Goal: Task Accomplishment & Management: Complete application form

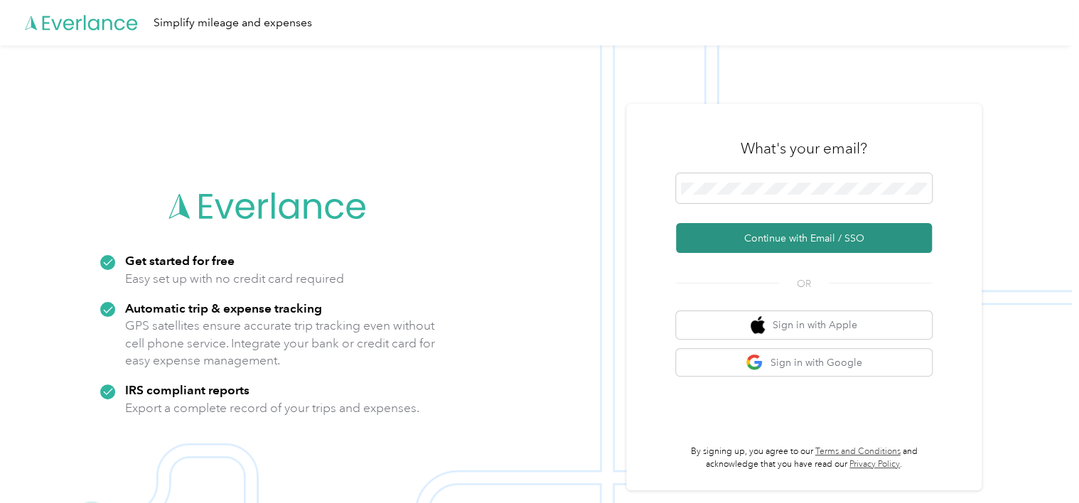
click at [787, 233] on button "Continue with Email / SSO" at bounding box center [804, 238] width 256 height 30
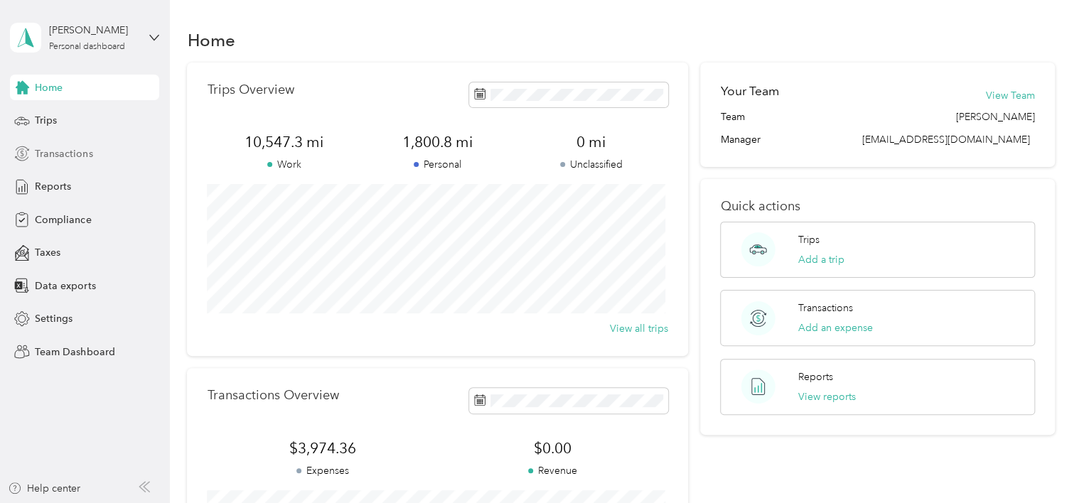
click at [53, 155] on span "Transactions" at bounding box center [64, 153] width 58 height 15
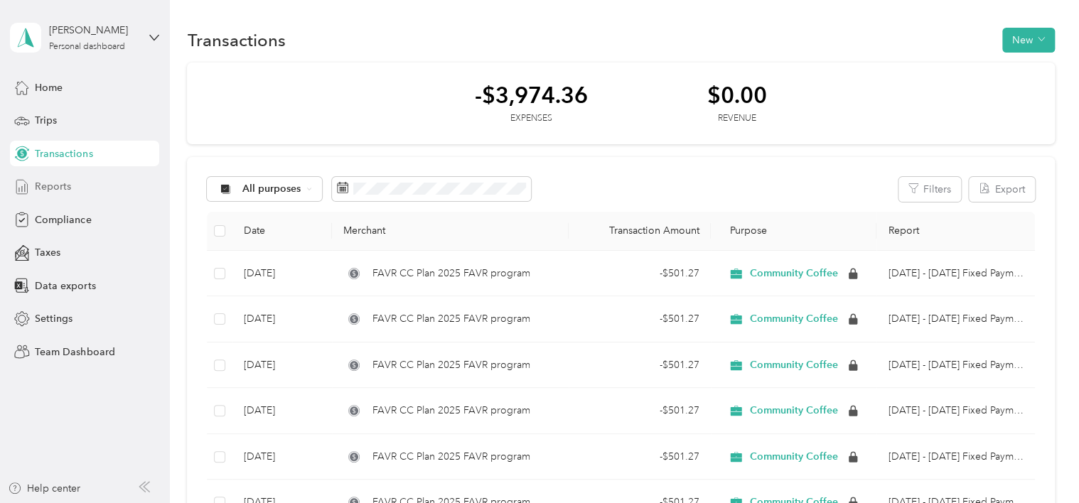
click at [54, 188] on span "Reports" at bounding box center [53, 186] width 36 height 15
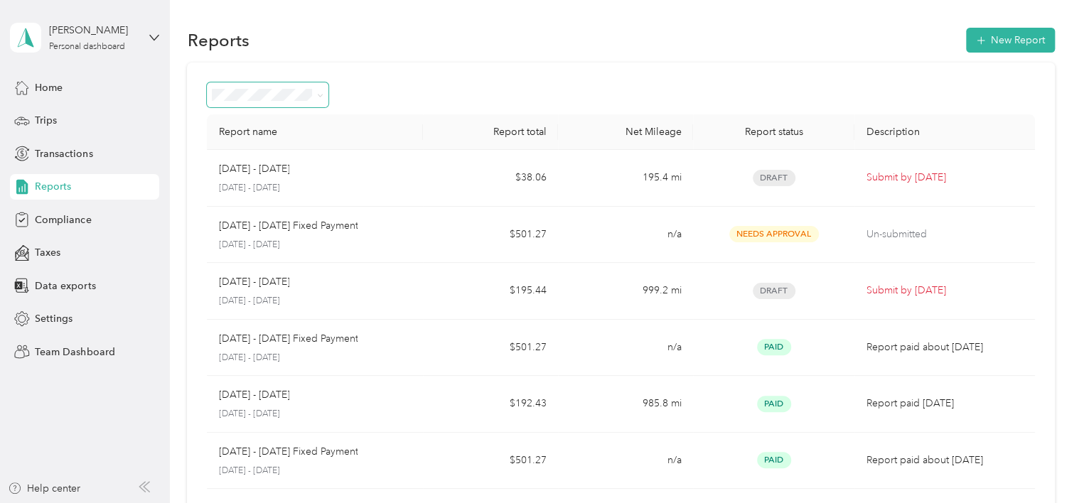
click at [318, 98] on icon at bounding box center [320, 95] width 6 height 6
click at [258, 168] on span "Needs approval" at bounding box center [253, 171] width 72 height 12
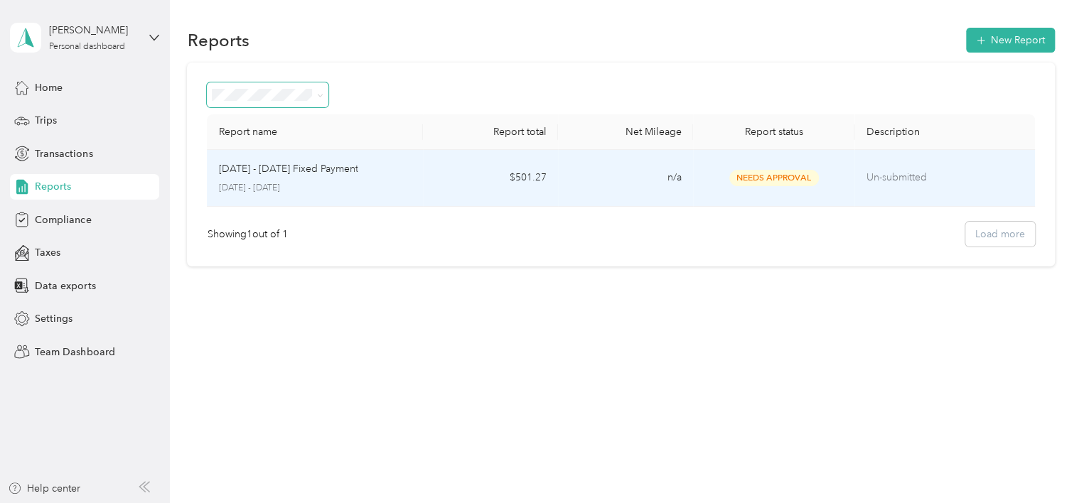
click at [777, 176] on span "Needs Approval" at bounding box center [774, 178] width 90 height 16
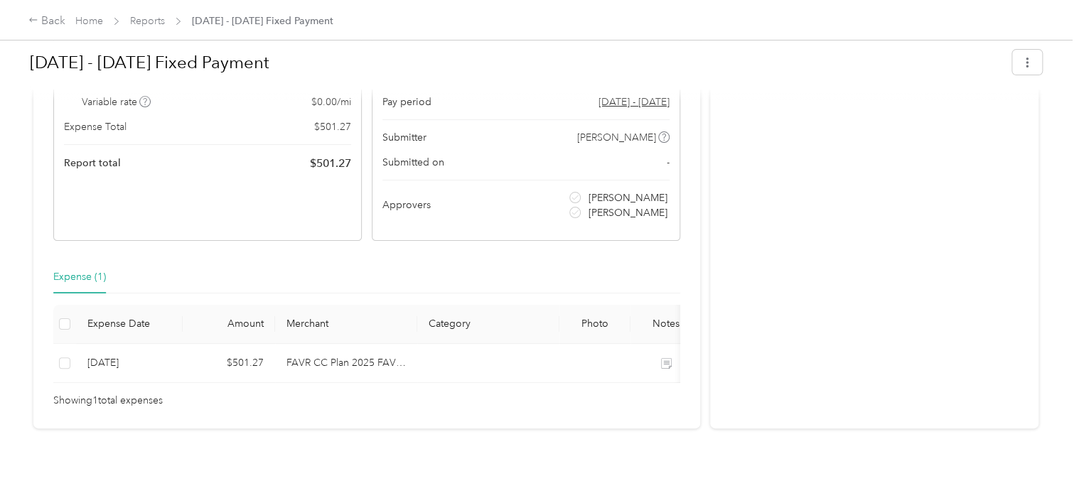
scroll to position [196, 0]
click at [68, 269] on div "Expense (1)" at bounding box center [79, 277] width 53 height 16
click at [142, 20] on link "Reports" at bounding box center [147, 21] width 35 height 12
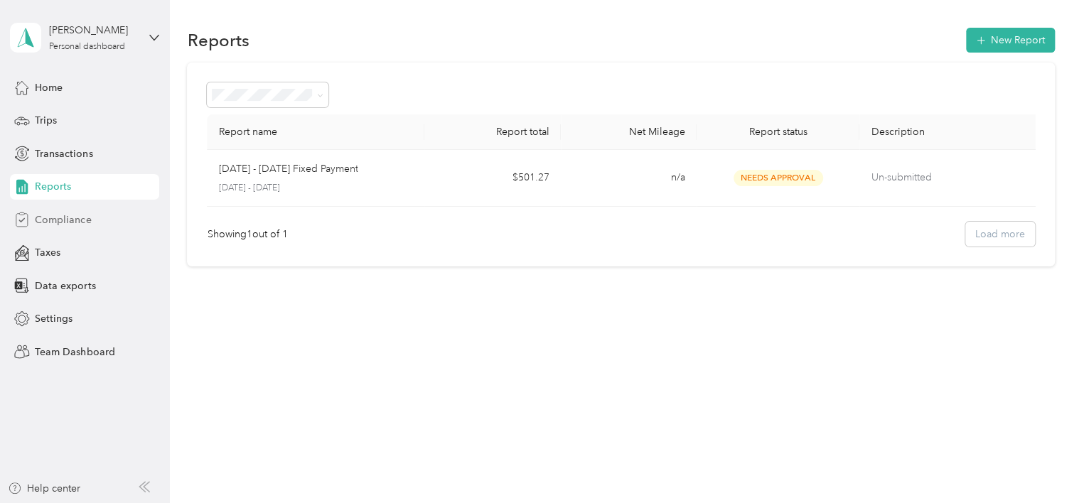
click at [75, 220] on span "Compliance" at bounding box center [63, 219] width 56 height 15
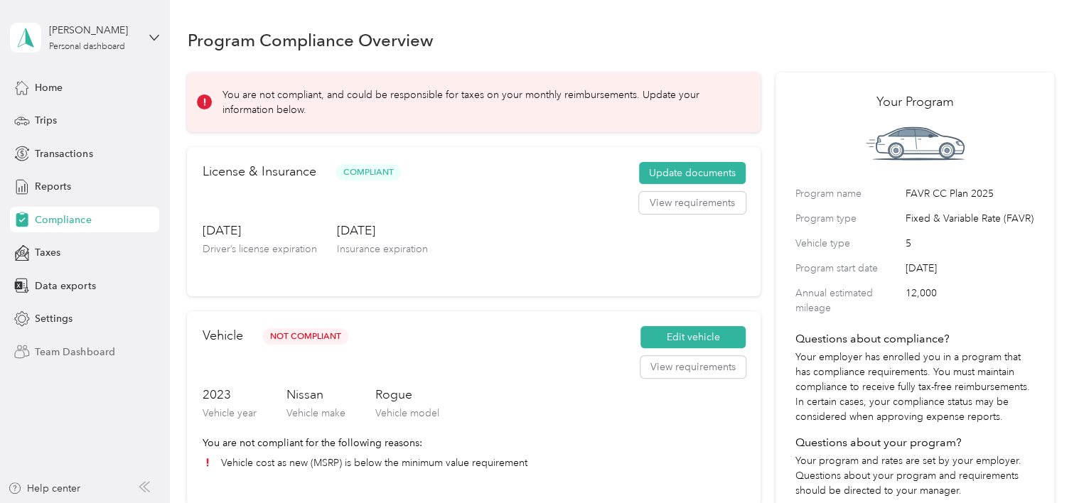
click at [63, 345] on span "Team Dashboard" at bounding box center [75, 352] width 80 height 15
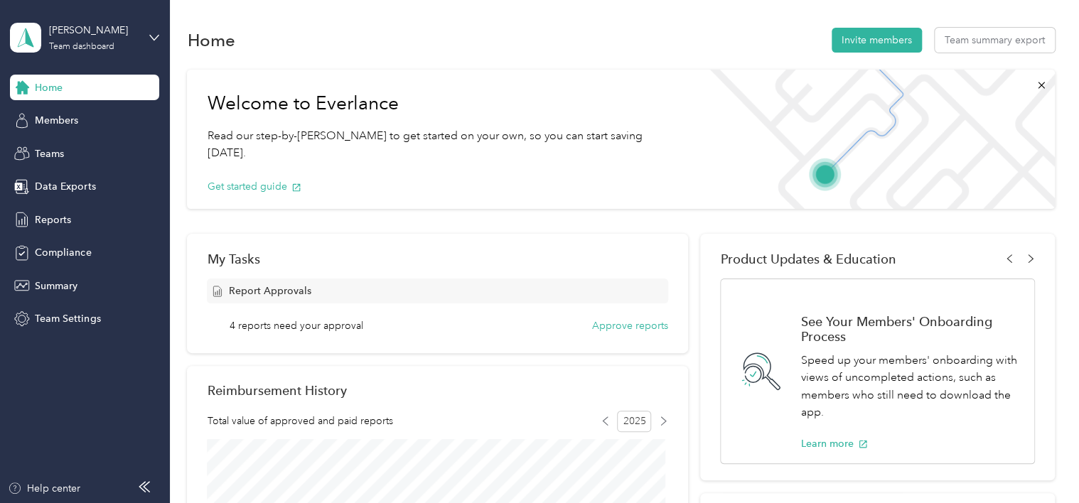
scroll to position [71, 0]
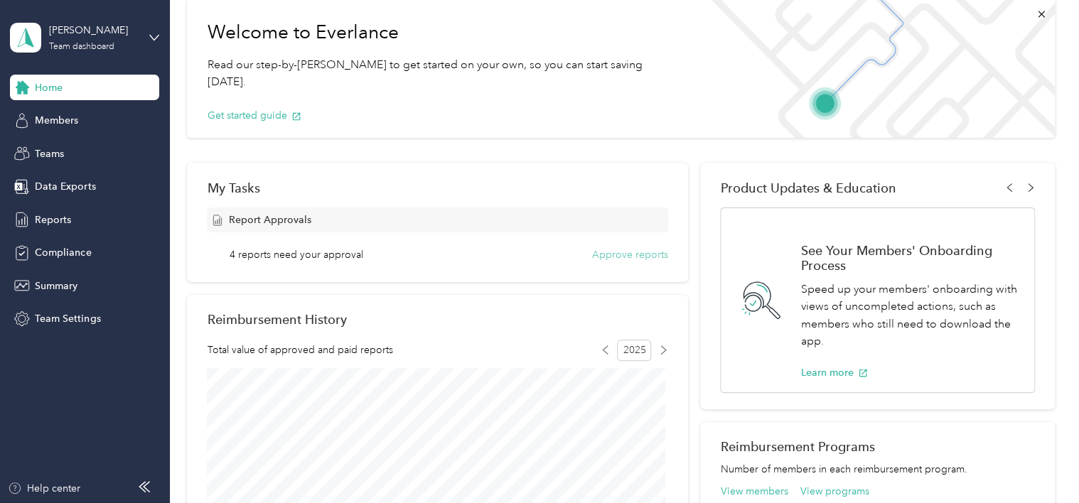
click at [608, 253] on button "Approve reports" at bounding box center [630, 254] width 76 height 15
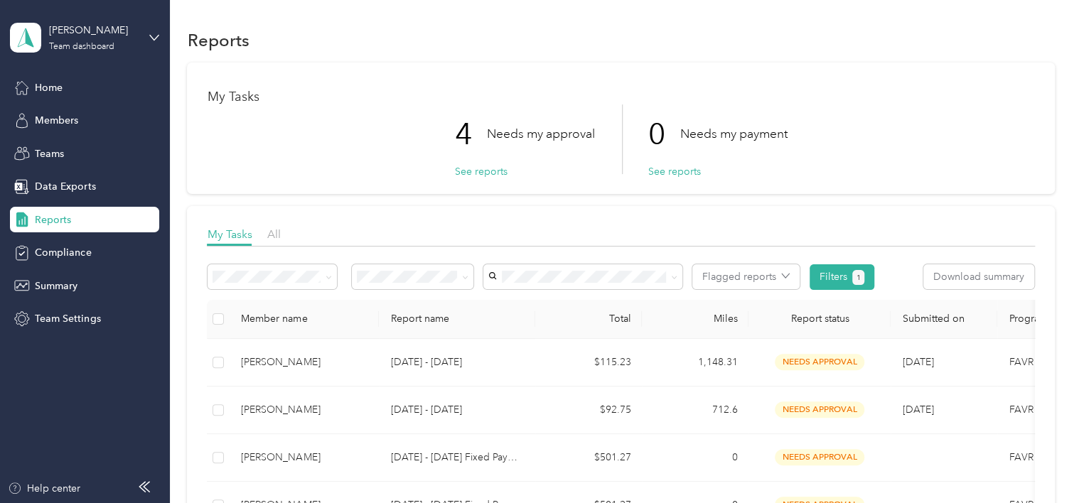
scroll to position [142, 0]
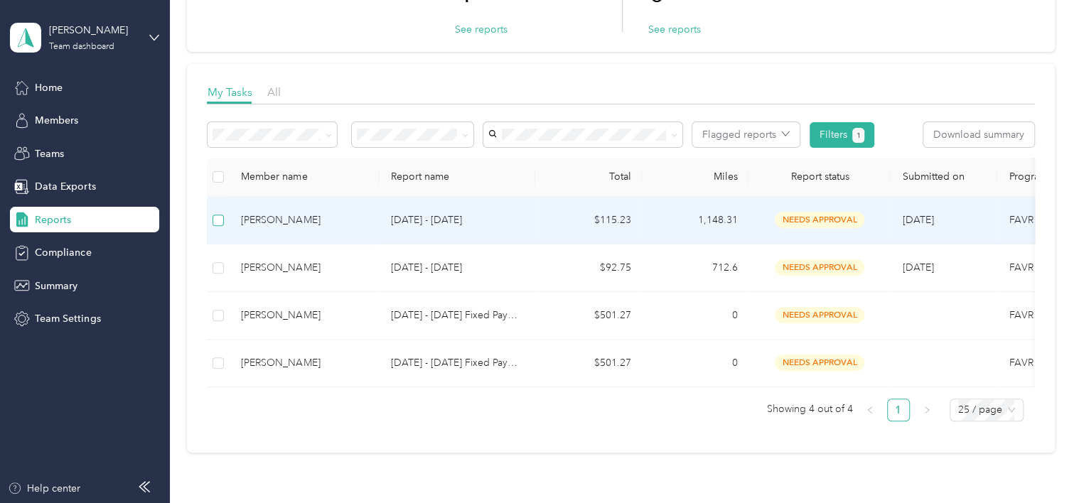
click at [218, 225] on label at bounding box center [217, 220] width 11 height 16
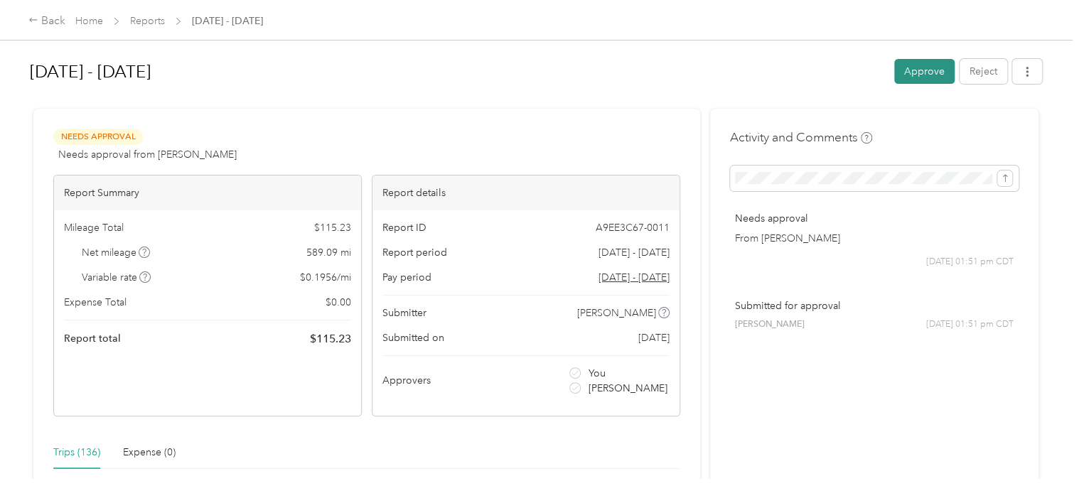
click at [907, 70] on button "Approve" at bounding box center [924, 71] width 60 height 25
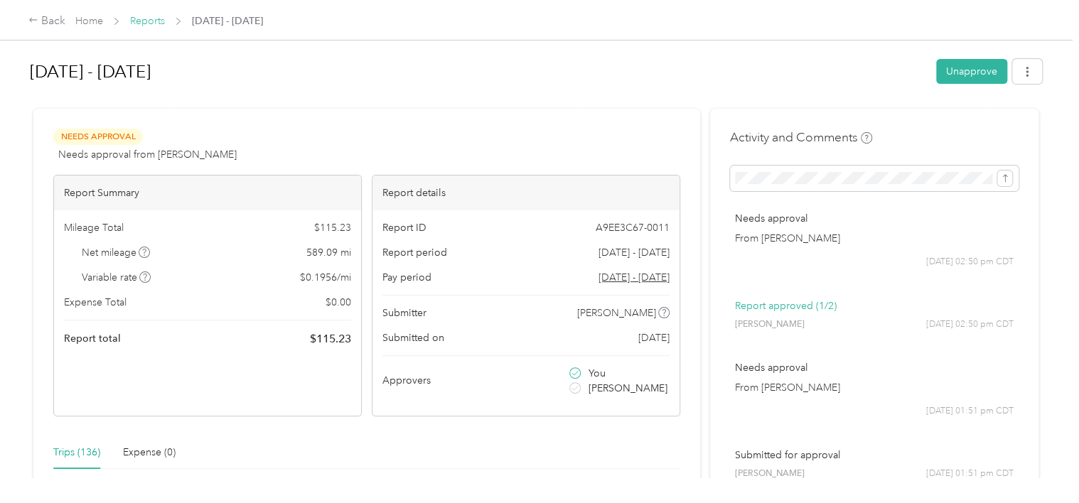
click at [153, 22] on link "Reports" at bounding box center [147, 21] width 35 height 12
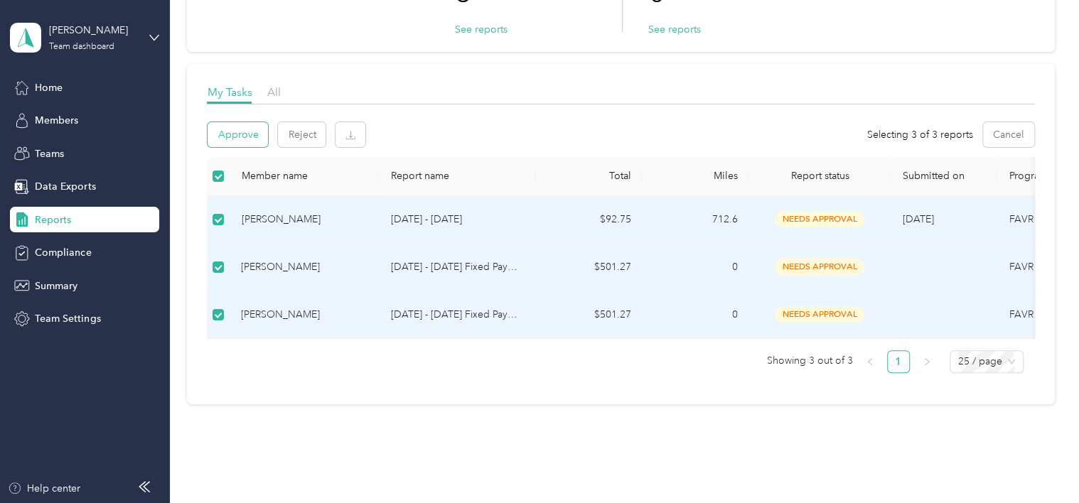
click at [239, 131] on button "Approve" at bounding box center [237, 134] width 60 height 25
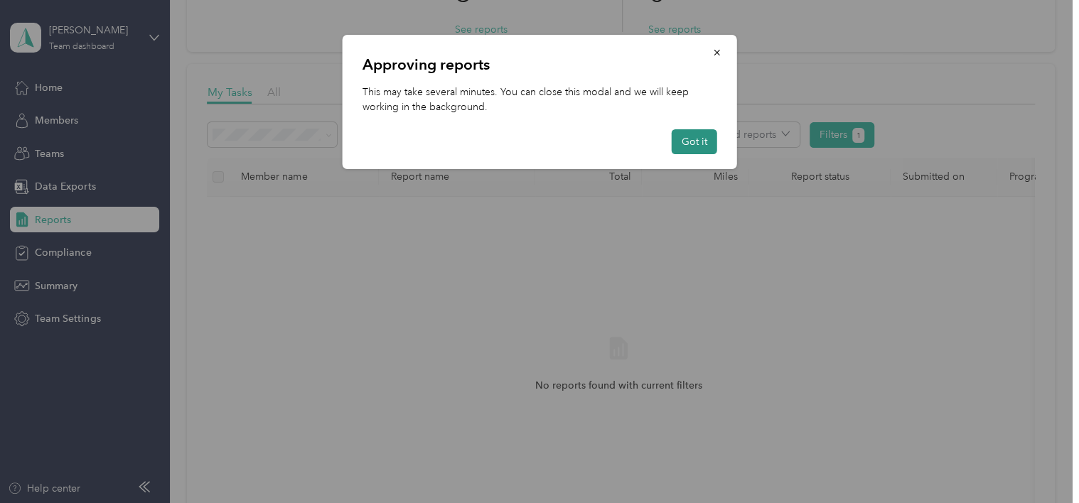
click at [705, 139] on button "Got it" at bounding box center [693, 141] width 45 height 25
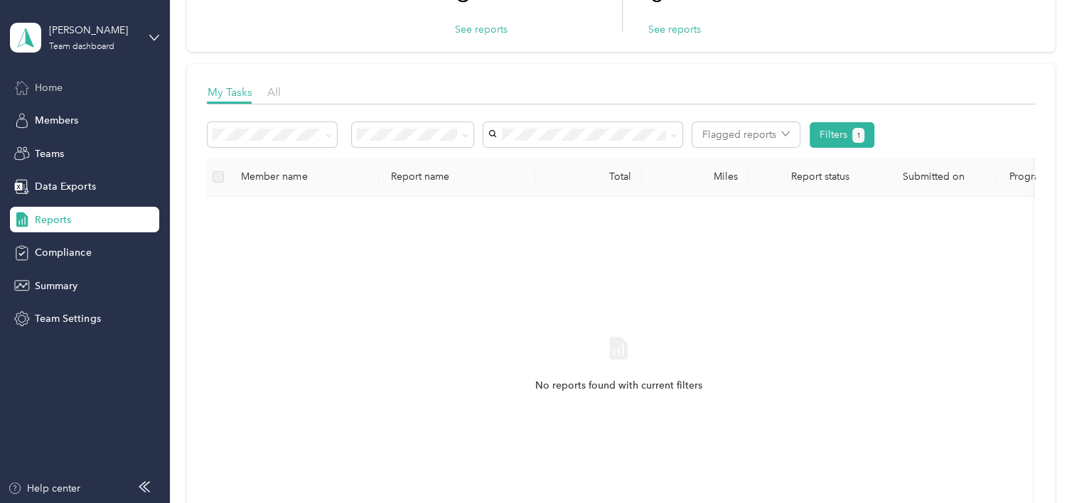
click at [51, 80] on span "Home" at bounding box center [49, 87] width 28 height 15
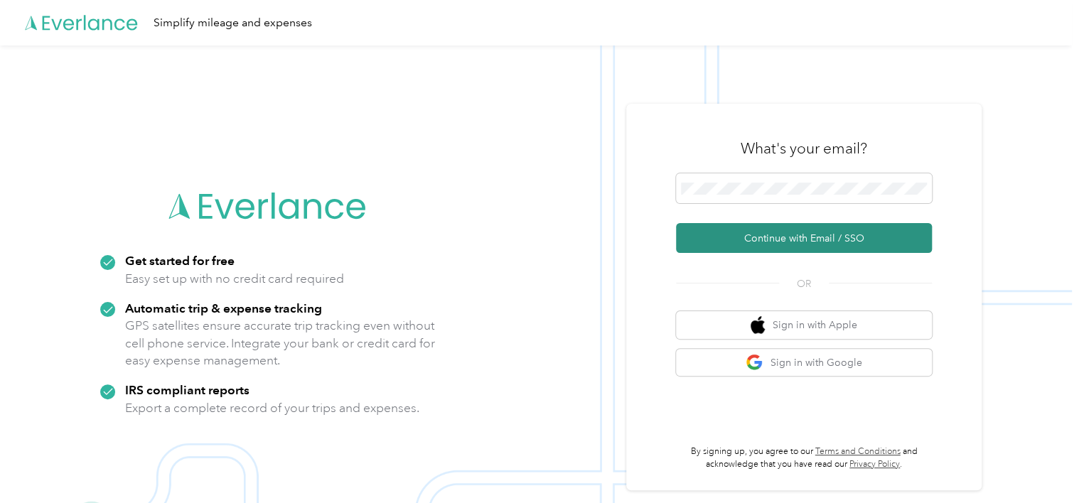
click at [762, 244] on button "Continue with Email / SSO" at bounding box center [804, 238] width 256 height 30
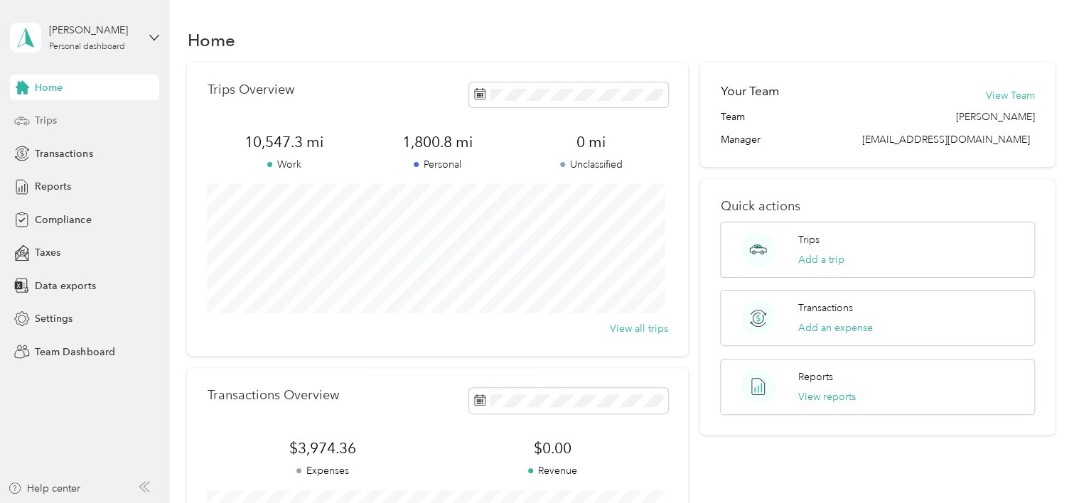
click at [50, 120] on span "Trips" at bounding box center [46, 120] width 22 height 15
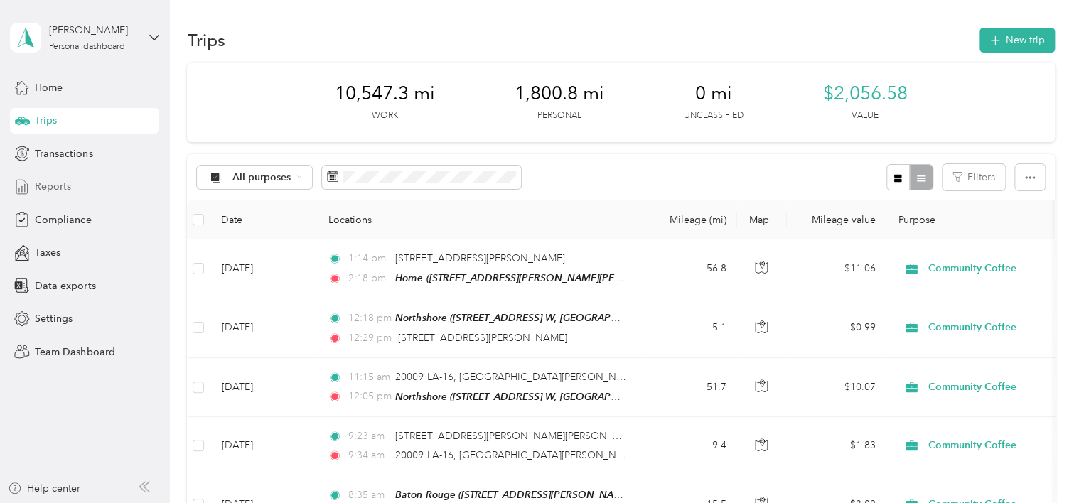
click at [51, 183] on span "Reports" at bounding box center [53, 186] width 36 height 15
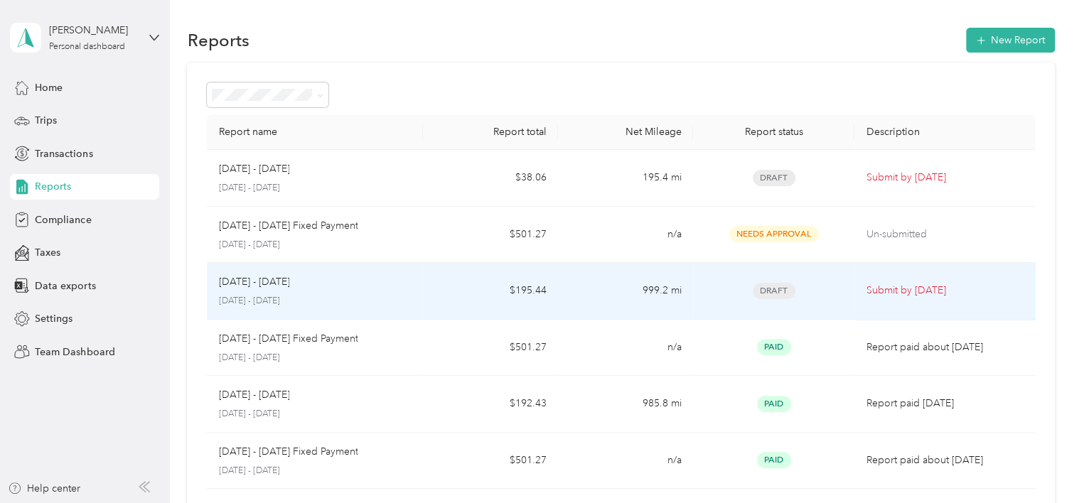
click at [411, 293] on td "[DATE] - [DATE] [DATE] - [DATE]" at bounding box center [315, 291] width 216 height 57
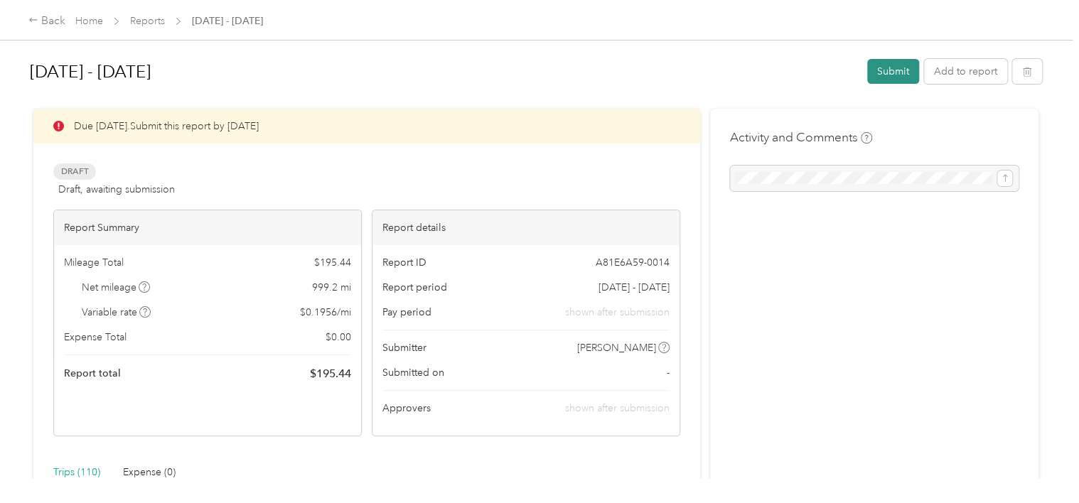
click at [890, 73] on button "Submit" at bounding box center [893, 71] width 52 height 25
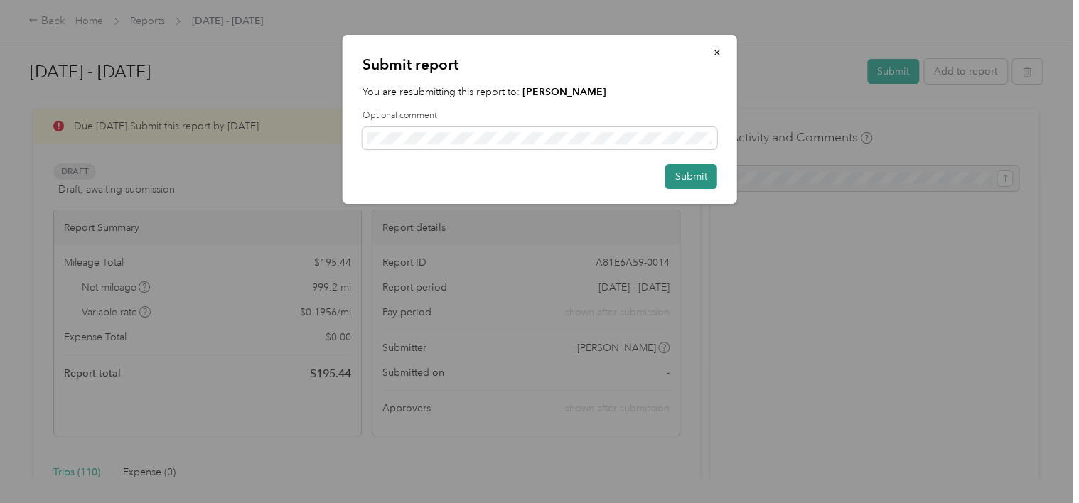
click at [701, 176] on button "Submit" at bounding box center [691, 176] width 52 height 25
